Goal: Task Accomplishment & Management: Use online tool/utility

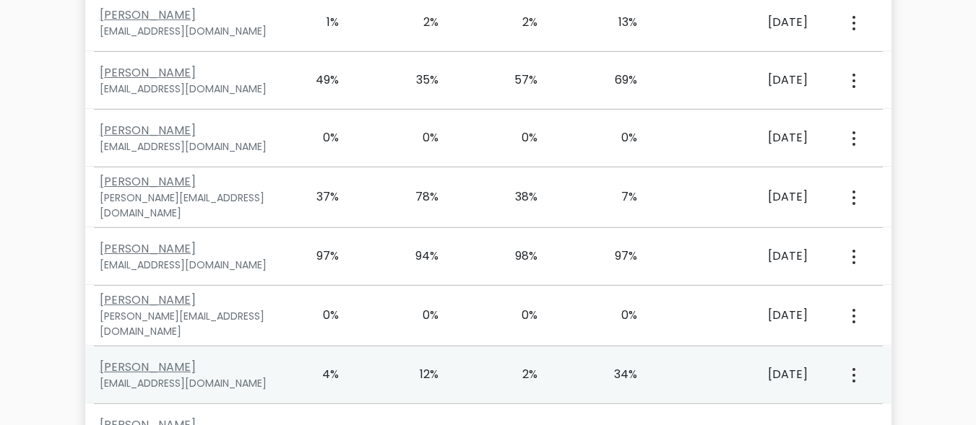
scroll to position [8255, 0]
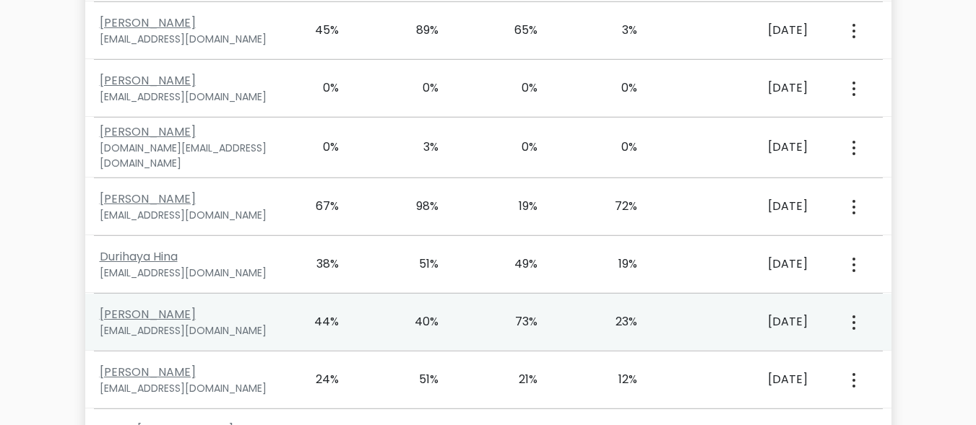
click at [856, 300] on button "button" at bounding box center [852, 322] width 12 height 45
click at [880, 352] on link "View Profile" at bounding box center [904, 363] width 114 height 23
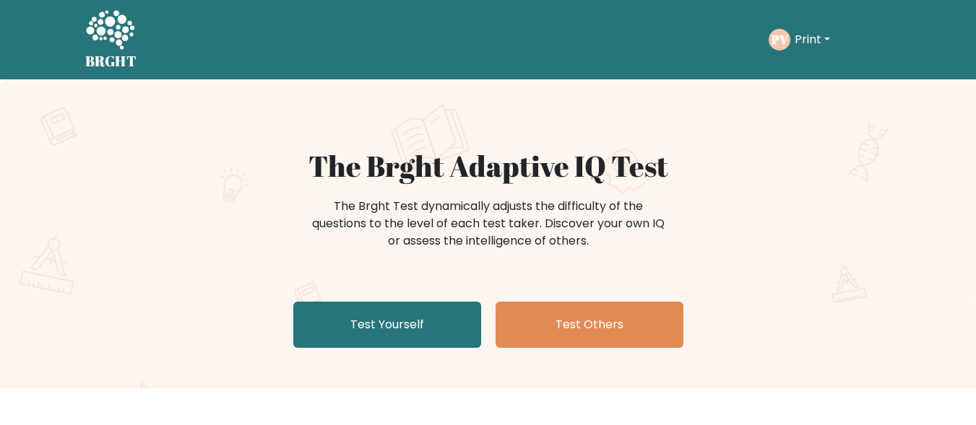
click at [830, 40] on button "Print" at bounding box center [812, 39] width 44 height 19
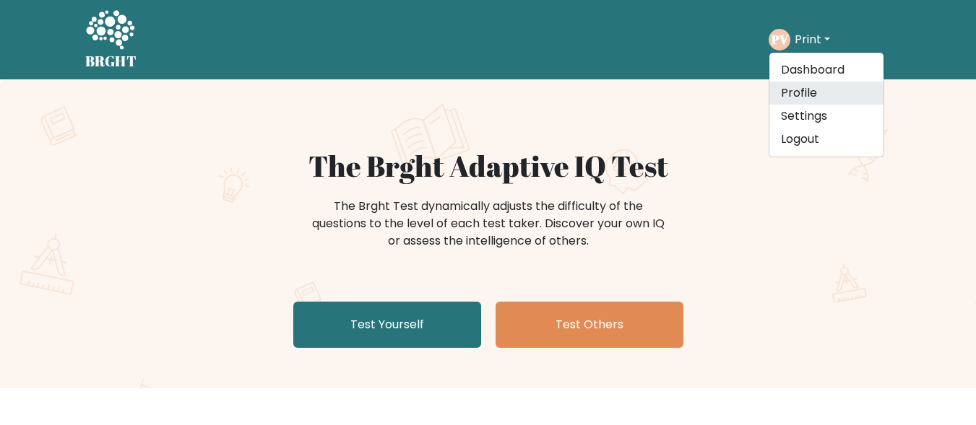
click at [825, 85] on link "Profile" at bounding box center [826, 93] width 114 height 23
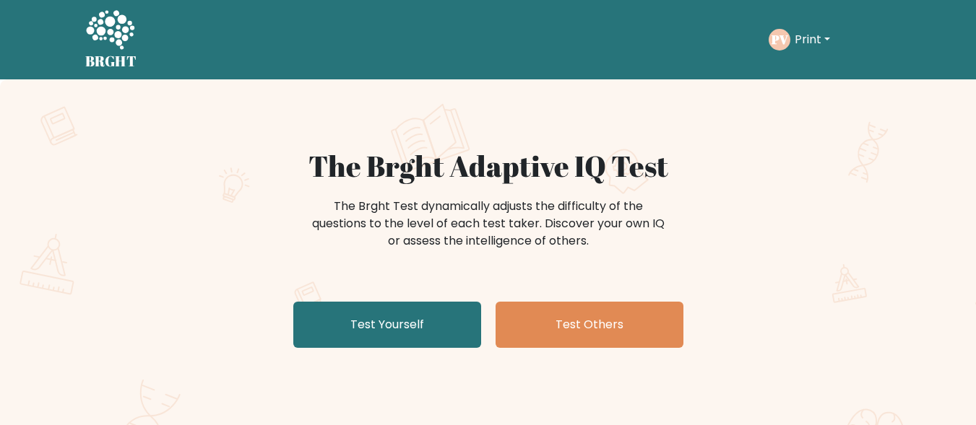
click at [828, 43] on button "Print" at bounding box center [812, 39] width 44 height 19
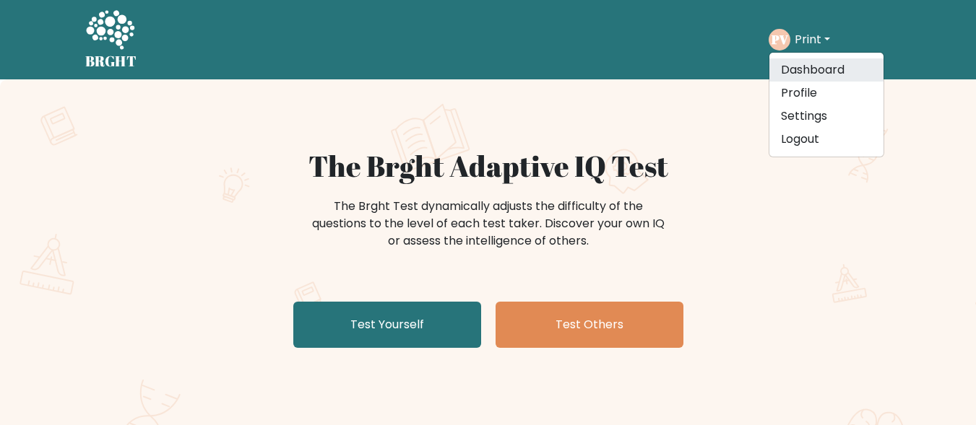
click at [832, 71] on link "Dashboard" at bounding box center [826, 69] width 114 height 23
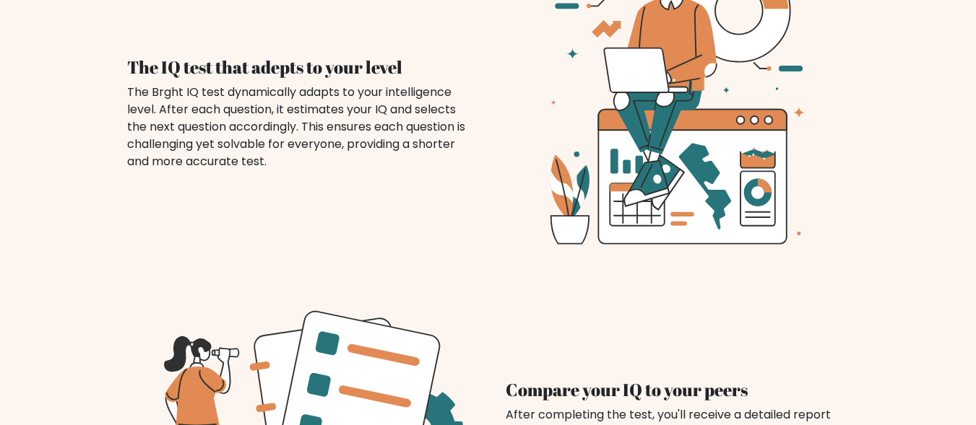
scroll to position [1137, 0]
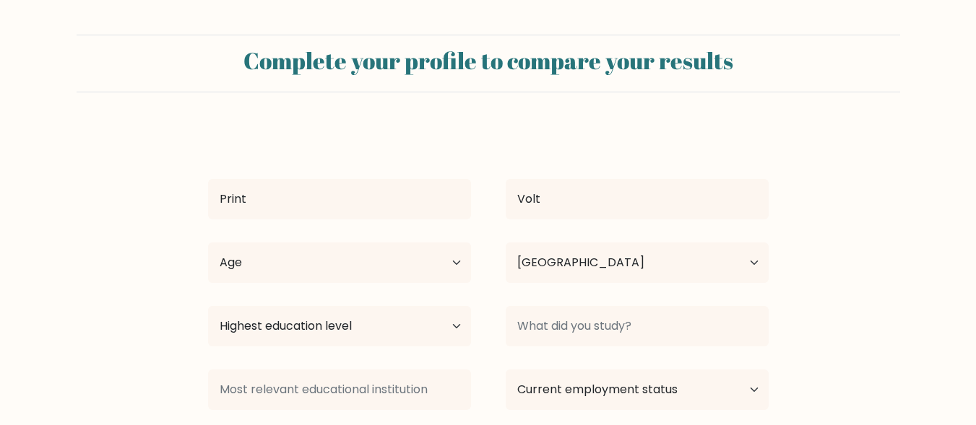
select select "PK"
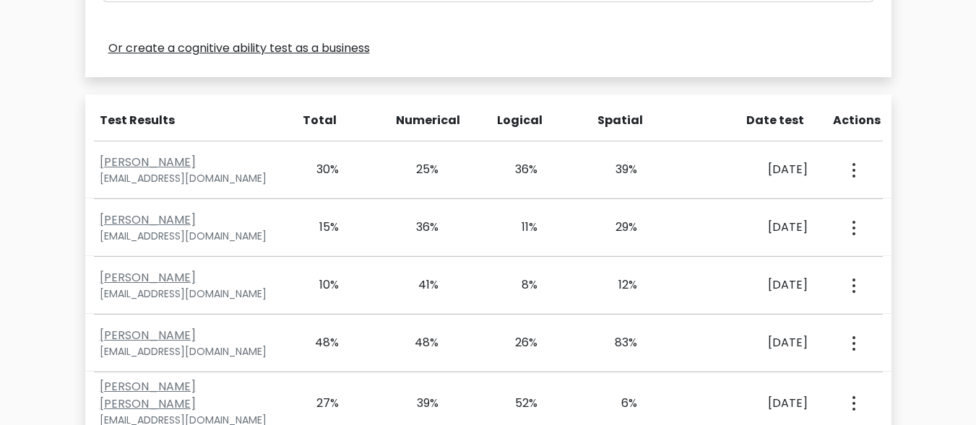
scroll to position [562, 0]
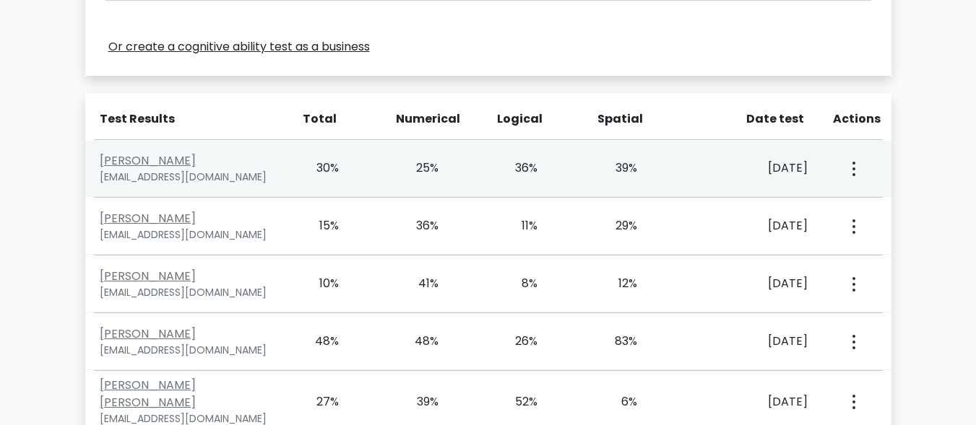
click at [856, 168] on button "button" at bounding box center [852, 168] width 12 height 45
click at [895, 208] on link "View Profile" at bounding box center [904, 210] width 114 height 23
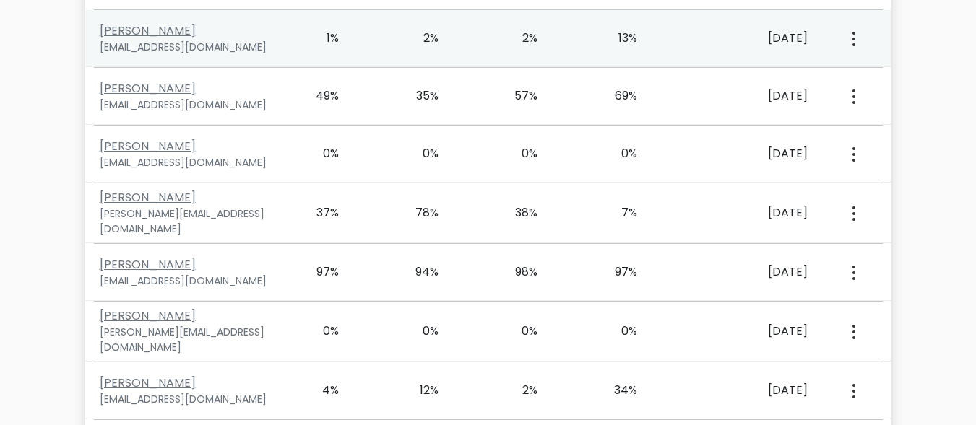
scroll to position [8255, 0]
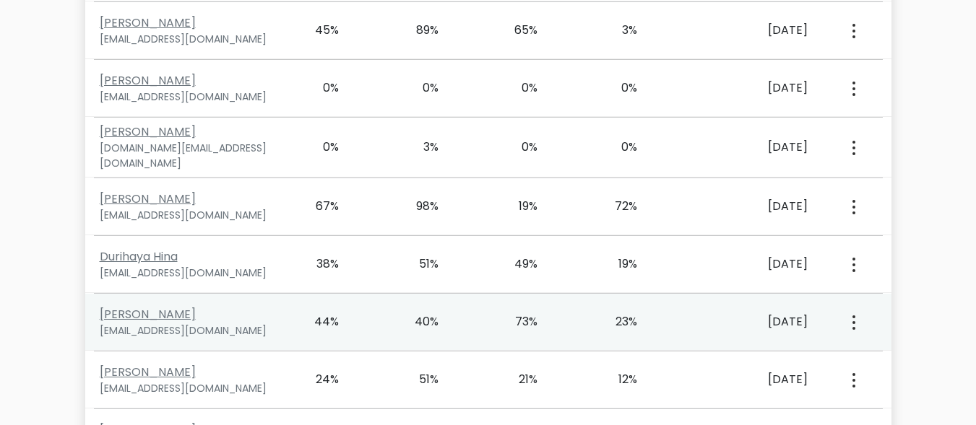
click at [858, 300] on div "View Profile" at bounding box center [851, 322] width 49 height 45
click at [852, 316] on icon "button" at bounding box center [853, 323] width 3 height 14
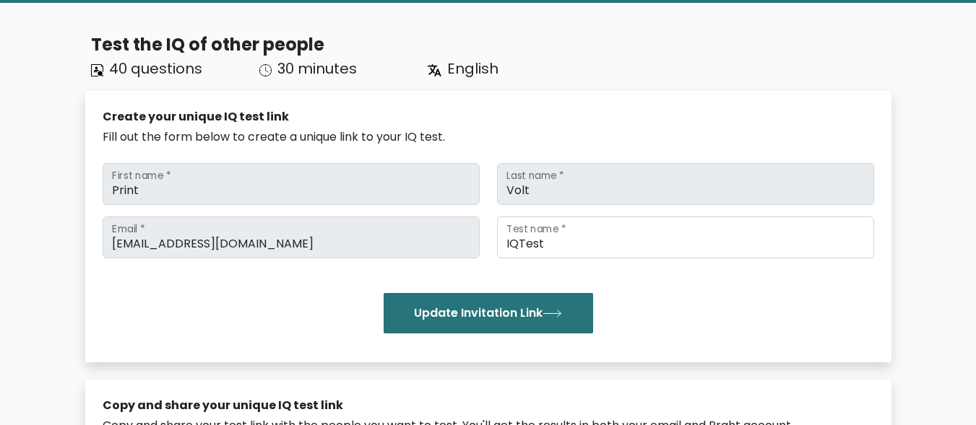
scroll to position [0, 0]
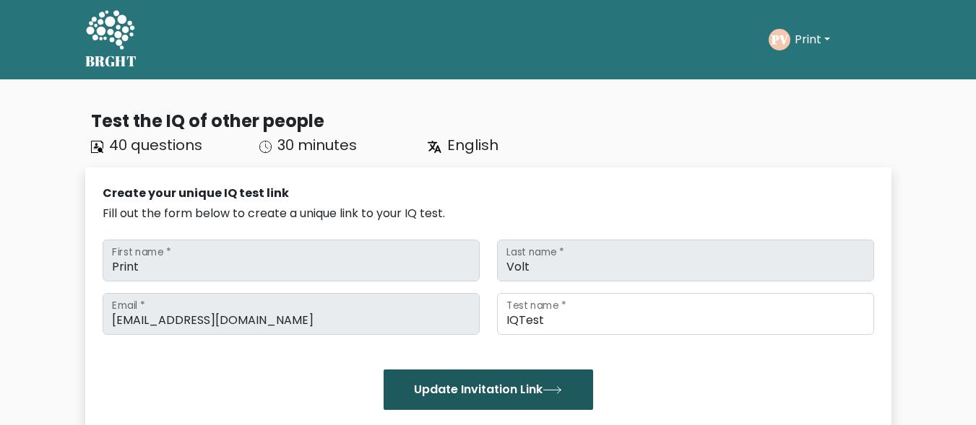
click at [505, 378] on button "Update Invitation Link" at bounding box center [487, 390] width 209 height 40
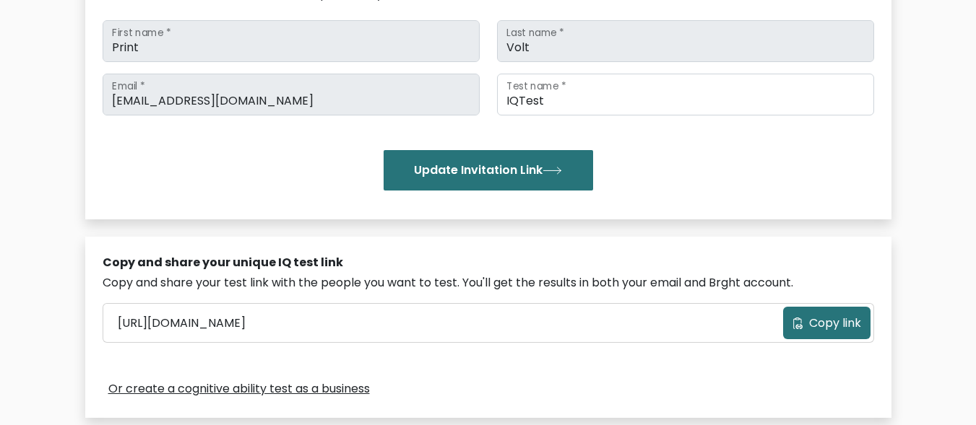
scroll to position [220, 0]
click at [832, 325] on span "Copy link" at bounding box center [835, 322] width 52 height 17
